Goal: Submit feedback/report problem: Submit feedback/report problem

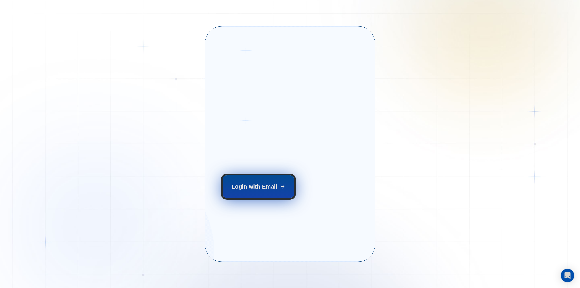
click at [261, 192] on button "Login with Email" at bounding box center [259, 186] width 72 height 22
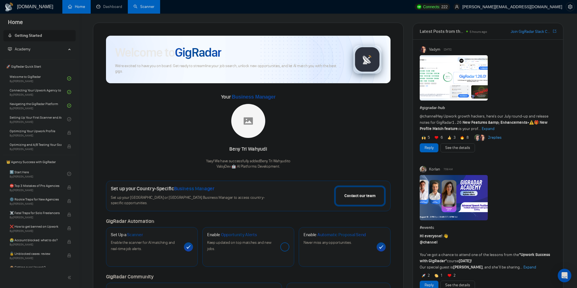
click at [147, 8] on link "Scanner" at bounding box center [143, 6] width 21 height 5
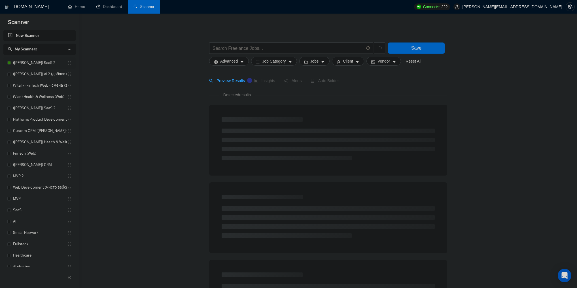
click at [45, 65] on link "([PERSON_NAME]) SaaS 2" at bounding box center [40, 62] width 54 height 11
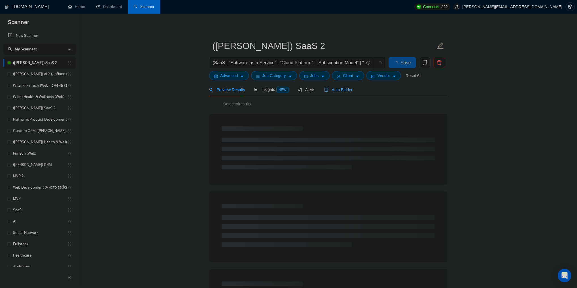
click at [338, 93] on div "Auto Bidder" at bounding box center [338, 90] width 28 height 6
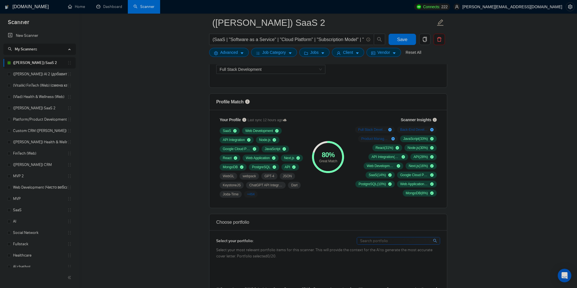
scroll to position [340, 0]
click at [43, 105] on link "([PERSON_NAME]) SaaS 2" at bounding box center [40, 108] width 54 height 11
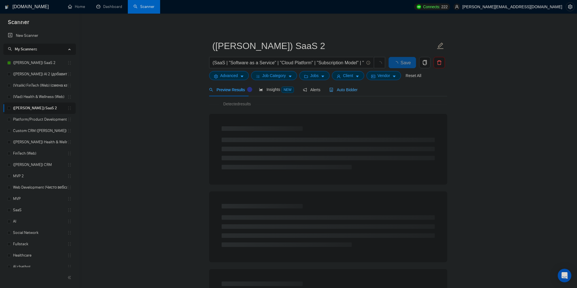
click at [340, 94] on div "Auto Bidder" at bounding box center [343, 89] width 28 height 13
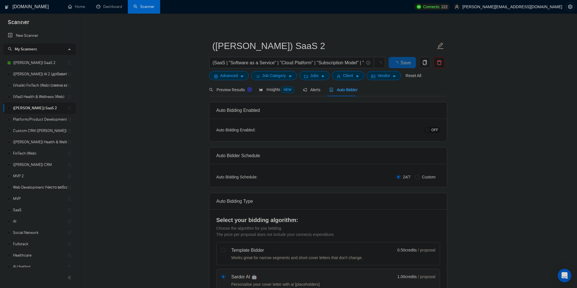
checkbox input "true"
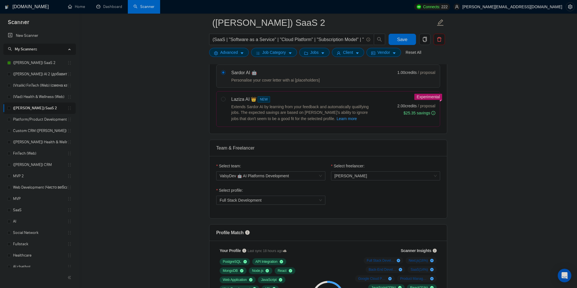
scroll to position [204, 0]
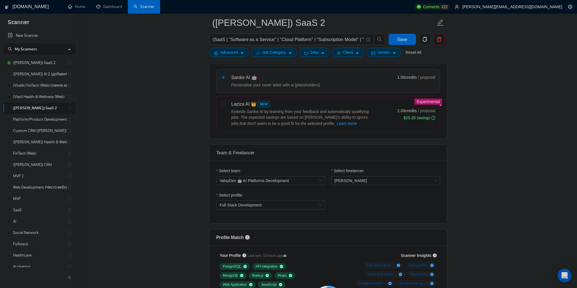
click at [40, 64] on link "([PERSON_NAME]) SaaS 2" at bounding box center [40, 62] width 54 height 11
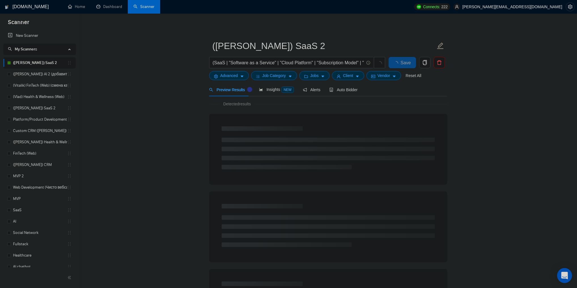
click at [564, 274] on icon "Open Intercom Messenger" at bounding box center [564, 275] width 7 height 7
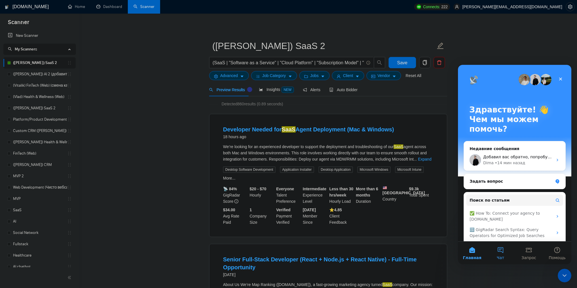
click at [502, 250] on button "Чат" at bounding box center [500, 253] width 28 height 23
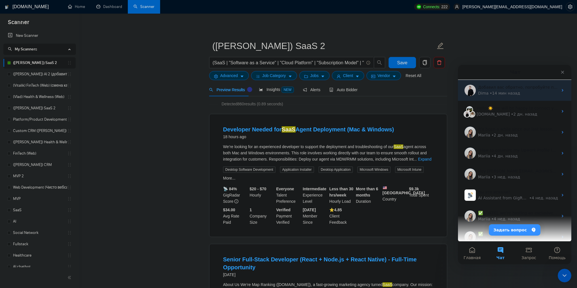
click at [500, 95] on div "• 14 мин назад" at bounding box center [505, 93] width 30 height 6
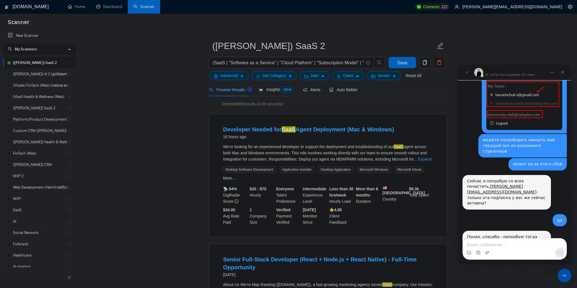
scroll to position [1503, 0]
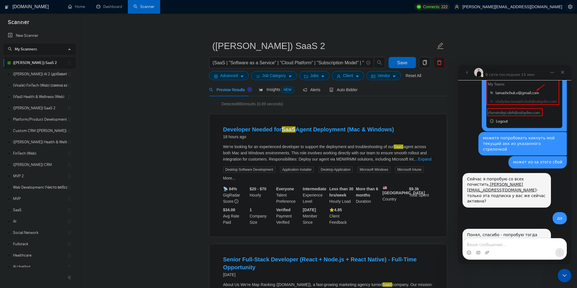
click at [486, 247] on textarea "Ваше сообщение..." at bounding box center [515, 244] width 104 height 10
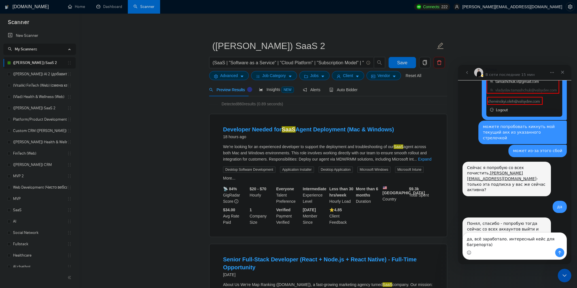
scroll to position [1520, 0]
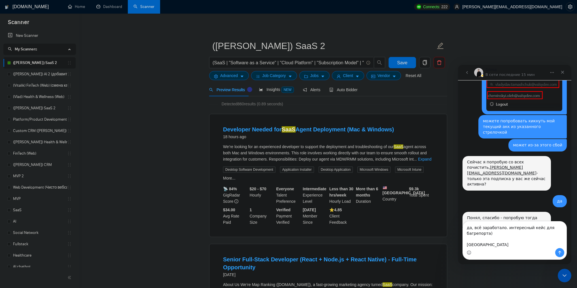
type textarea "да, всё заработало. интересный кейс для багрепорта) спасибо!"
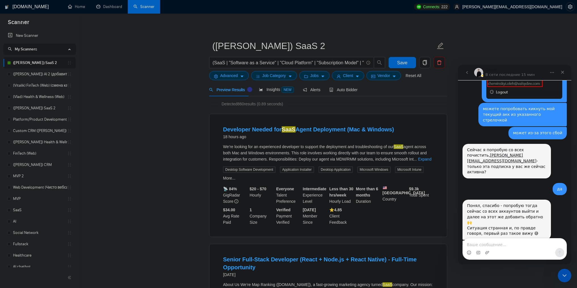
scroll to position [1533, 0]
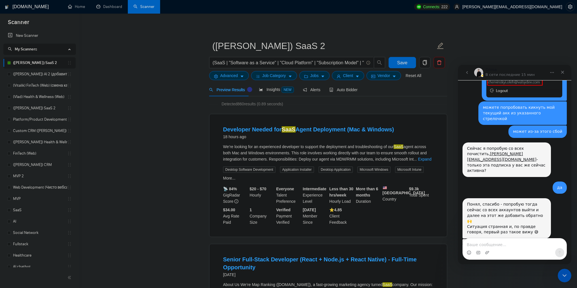
click at [354, 94] on div "Auto Bidder" at bounding box center [343, 89] width 28 height 13
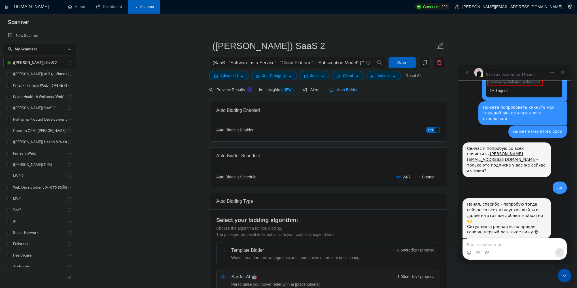
click at [560, 71] on div "Закрыть" at bounding box center [562, 72] width 10 height 10
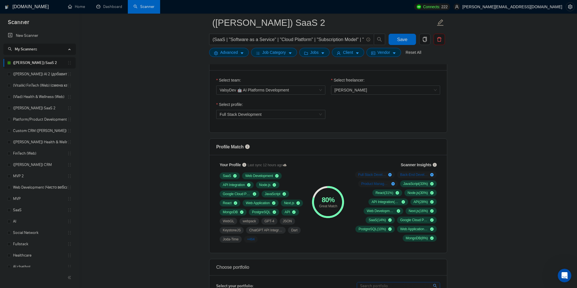
scroll to position [1555, 0]
click at [364, 173] on span "Full Stack Development ( 59 %)" at bounding box center [372, 175] width 28 height 5
click at [364, 142] on strong "Full Stack Development" at bounding box center [363, 141] width 45 height 5
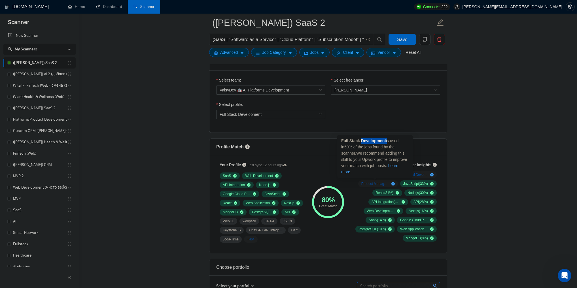
click at [364, 142] on strong "Full Stack Development" at bounding box center [363, 141] width 45 height 5
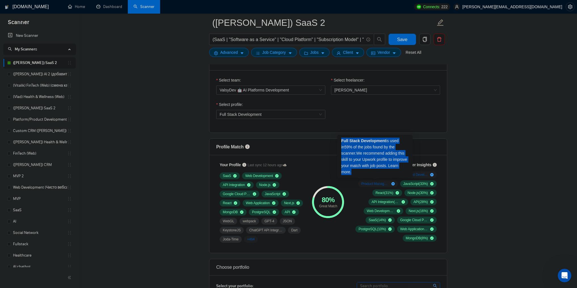
click at [364, 142] on strong "Full Stack Development" at bounding box center [363, 141] width 45 height 5
click at [391, 175] on icon "plus-circle" at bounding box center [389, 174] width 3 height 3
click at [377, 139] on strong "Full Stack Development" at bounding box center [363, 141] width 45 height 5
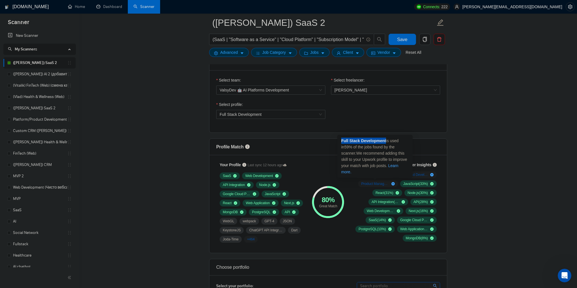
drag, startPoint x: 377, startPoint y: 139, endPoint x: 347, endPoint y: 140, distance: 29.8
click at [347, 140] on strong "Full Stack Development" at bounding box center [363, 141] width 45 height 5
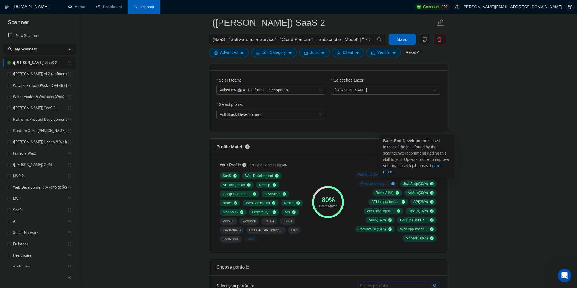
click at [409, 141] on strong "Back-End Development" at bounding box center [405, 141] width 44 height 5
drag, startPoint x: 409, startPoint y: 141, endPoint x: 388, endPoint y: 142, distance: 21.8
click at [388, 142] on strong "Back-End Development" at bounding box center [405, 141] width 44 height 5
copy strong "Back-End Development"
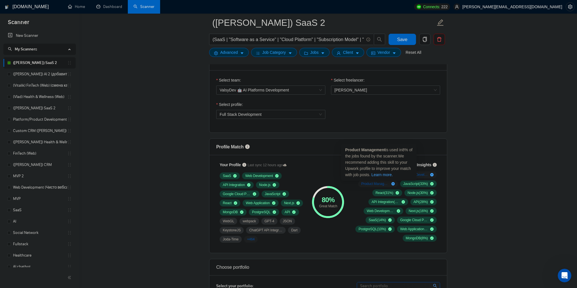
click at [366, 151] on strong "Product Management" at bounding box center [365, 150] width 40 height 5
drag, startPoint x: 366, startPoint y: 151, endPoint x: 355, endPoint y: 150, distance: 10.8
click at [355, 150] on strong "Product Management" at bounding box center [365, 150] width 40 height 5
copy strong "Product Management"
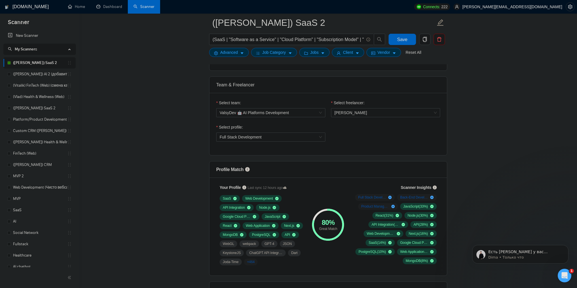
click at [560, 275] on div "Открыть службу сообщений Intercom" at bounding box center [564, 275] width 19 height 19
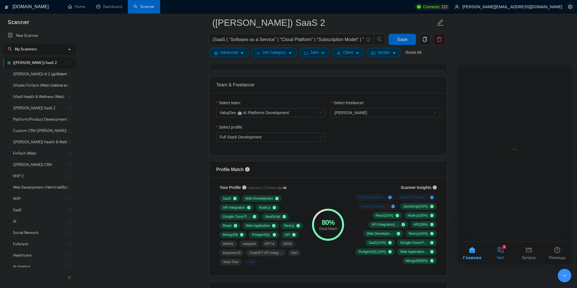
click at [500, 249] on button "1 Чат" at bounding box center [500, 253] width 28 height 23
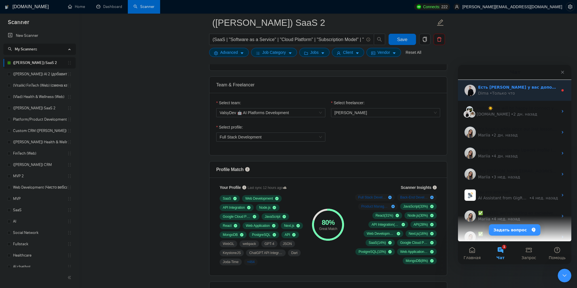
click at [491, 95] on div "• Только что" at bounding box center [502, 93] width 25 height 6
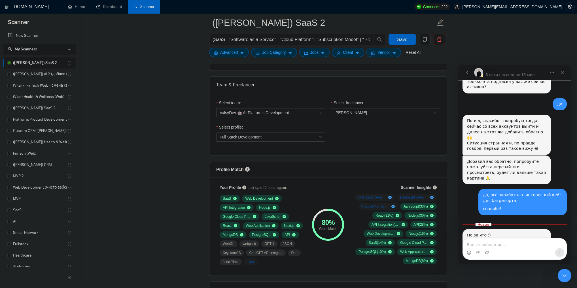
scroll to position [1617, 0]
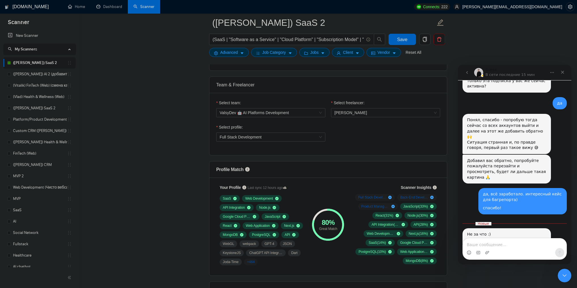
click at [470, 232] on div "Не за что :) По ходу, дублировались данные с вашего второго аккаунта, потому чт…" at bounding box center [506, 254] width 79 height 44
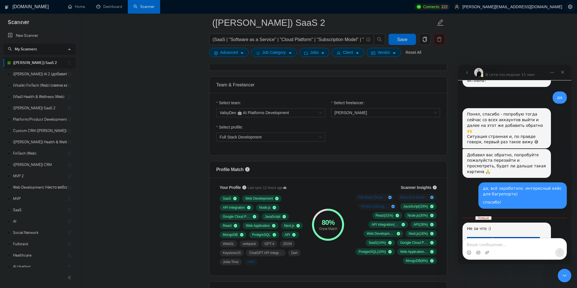
drag, startPoint x: 470, startPoint y: 174, endPoint x: 497, endPoint y: 189, distance: 31.3
click at [492, 226] on div "Не за что :) По ходу, дублировались данные с вашего второго аккаунта, потому чт…" at bounding box center [506, 248] width 79 height 44
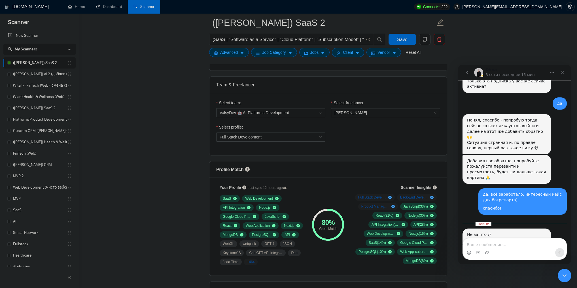
click at [497, 232] on div "Не за что :) По ходу, дублировались данные с вашего второго аккаунта, потому чт…" at bounding box center [506, 254] width 79 height 44
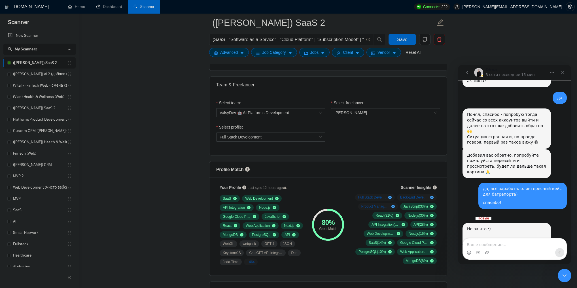
scroll to position [1, 0]
drag, startPoint x: 468, startPoint y: 209, endPoint x: 493, endPoint y: 219, distance: 26.5
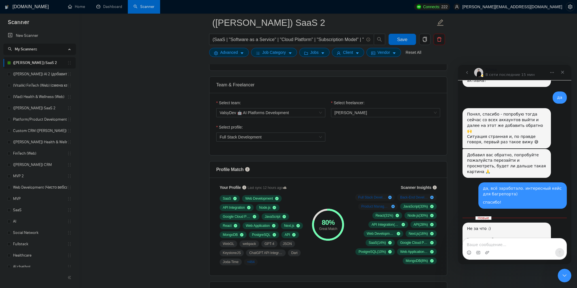
drag, startPoint x: 493, startPoint y: 219, endPoint x: 478, endPoint y: 217, distance: 14.9
click at [484, 242] on textarea "Ваше сообщение..." at bounding box center [515, 244] width 104 height 10
type textarea "е"
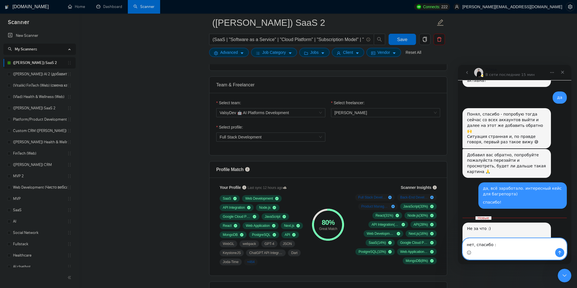
type textarea "нет, спасибо :)"
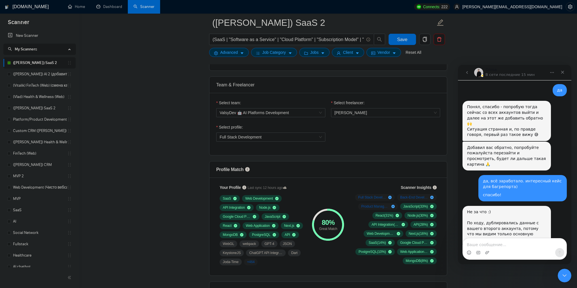
click at [564, 274] on icon "Закрыть службу сообщений Intercom" at bounding box center [564, 275] width 7 height 7
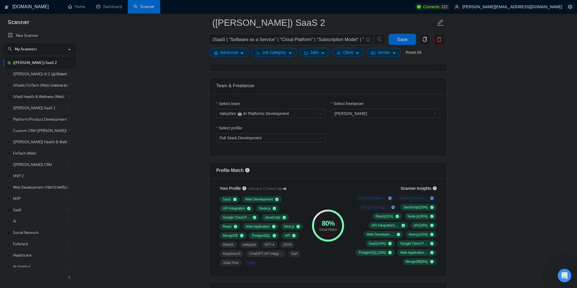
scroll to position [227, 0]
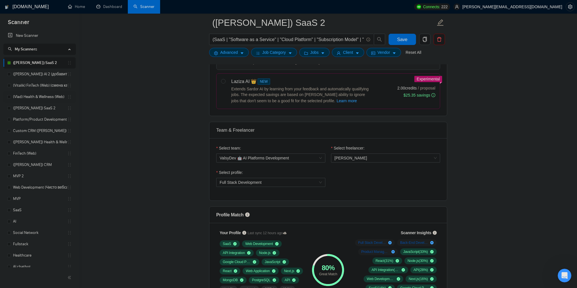
click at [44, 98] on link "(Vlad) Health & Wellness (Web)" at bounding box center [40, 96] width 54 height 11
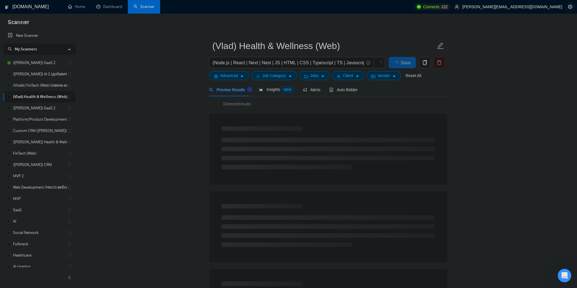
scroll to position [1646, 0]
click at [346, 91] on span "Auto Bidder" at bounding box center [343, 90] width 28 height 5
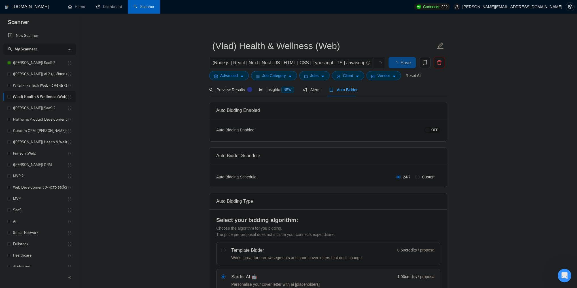
checkbox input "true"
click at [433, 129] on span "OFF" at bounding box center [434, 130] width 7 height 6
click at [435, 128] on div "button" at bounding box center [436, 129] width 5 height 5
click at [212, 87] on div "Preview Results" at bounding box center [229, 90] width 41 height 6
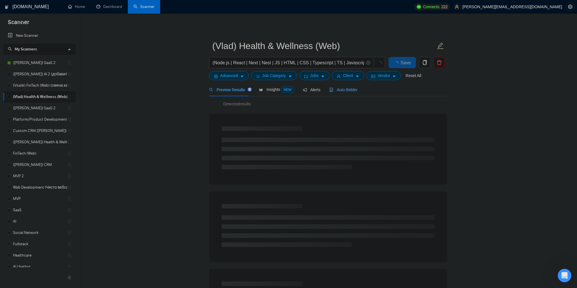
click at [351, 89] on span "Auto Bidder" at bounding box center [343, 90] width 28 height 5
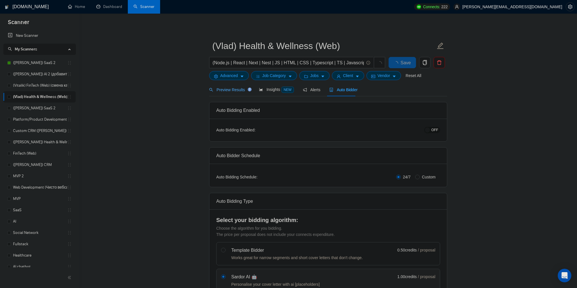
click at [226, 88] on span "Preview Results" at bounding box center [229, 90] width 41 height 5
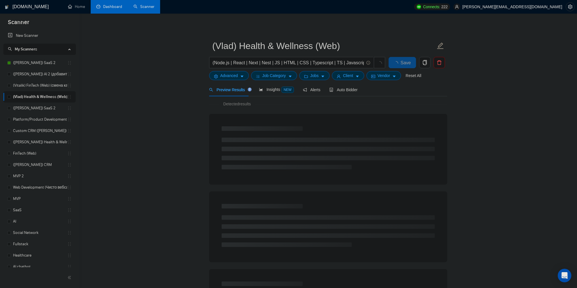
click at [116, 8] on link "Dashboard" at bounding box center [109, 6] width 26 height 5
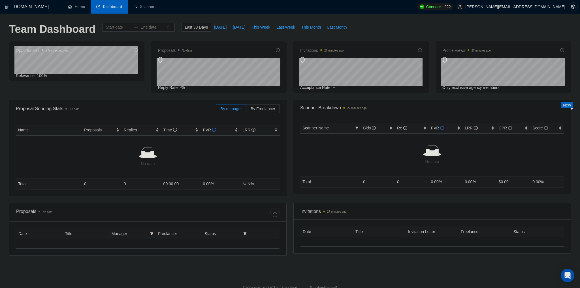
type input "2025-07-19"
type input "2025-08-18"
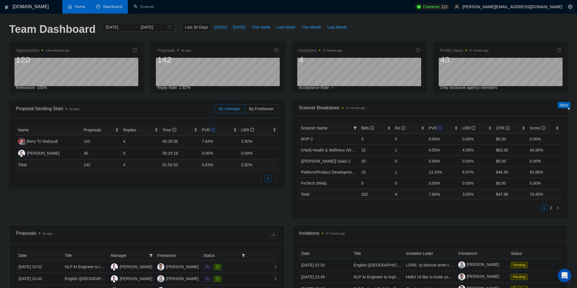
click at [83, 4] on link "Home" at bounding box center [76, 6] width 17 height 5
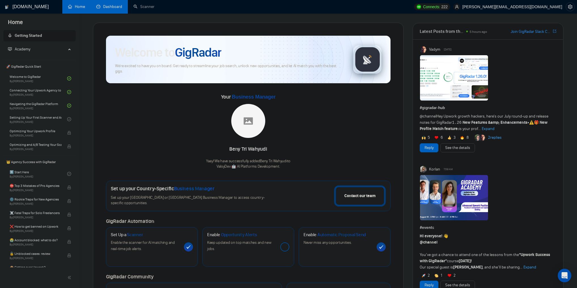
click at [117, 5] on link "Dashboard" at bounding box center [109, 6] width 26 height 5
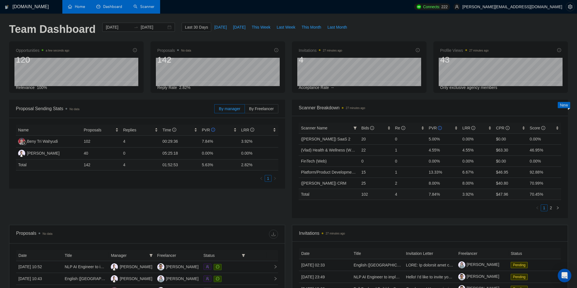
click at [145, 7] on link "Scanner" at bounding box center [143, 6] width 21 height 5
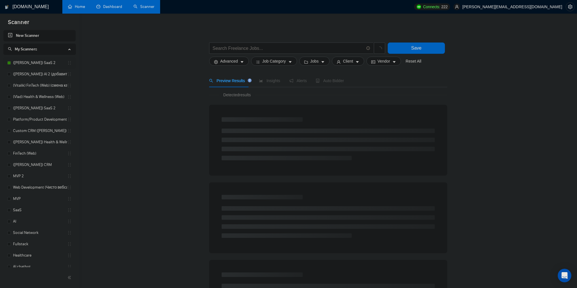
click at [43, 62] on link "([PERSON_NAME]) SaaS 2" at bounding box center [40, 62] width 54 height 11
